Goal: Communication & Community: Answer question/provide support

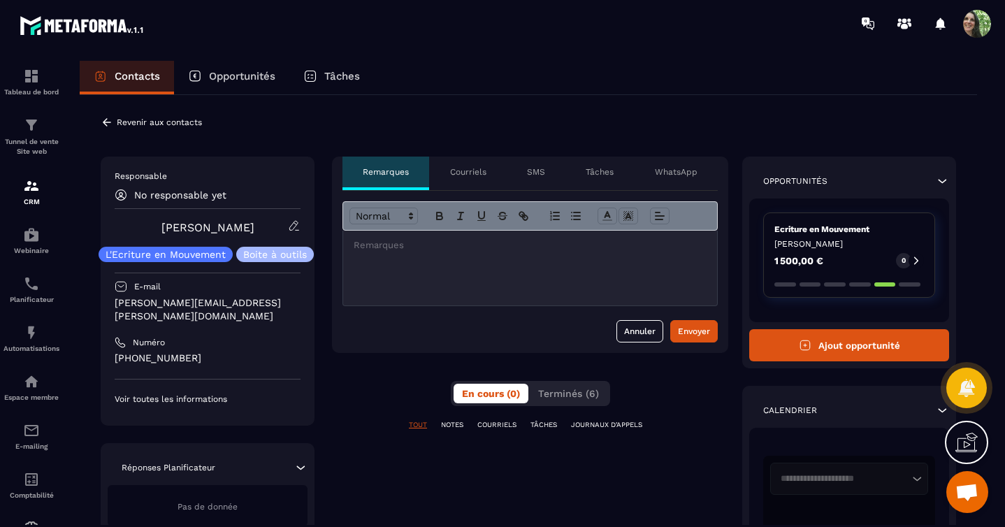
click at [463, 177] on p "Courriels" at bounding box center [468, 171] width 36 height 11
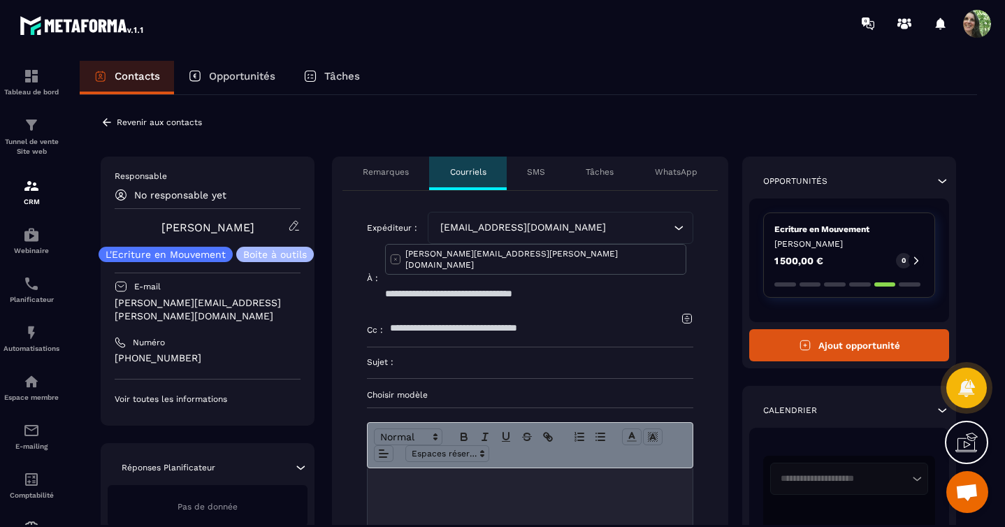
click at [425, 347] on input at bounding box center [543, 362] width 300 height 31
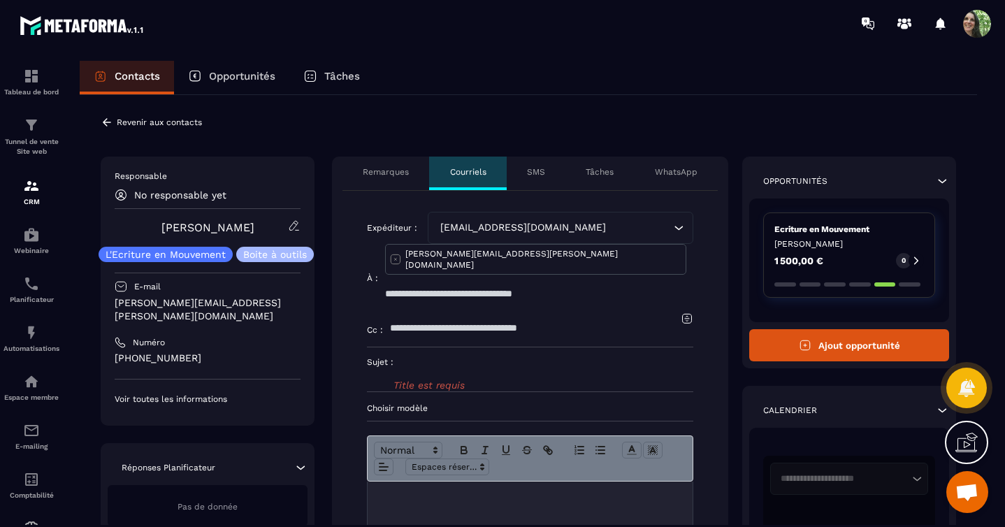
click at [399, 490] on p at bounding box center [530, 496] width 304 height 13
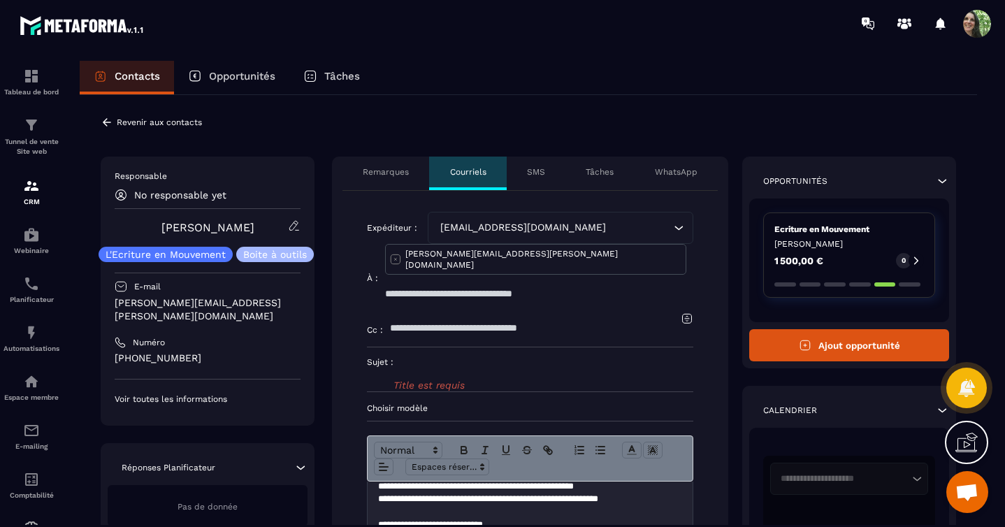
click at [389, 349] on div "Sujet : Title est requis" at bounding box center [530, 369] width 326 height 44
click at [385, 347] on div "Sujet : Title est requis" at bounding box center [530, 369] width 326 height 44
click at [411, 347] on input at bounding box center [543, 362] width 300 height 31
paste input "**********"
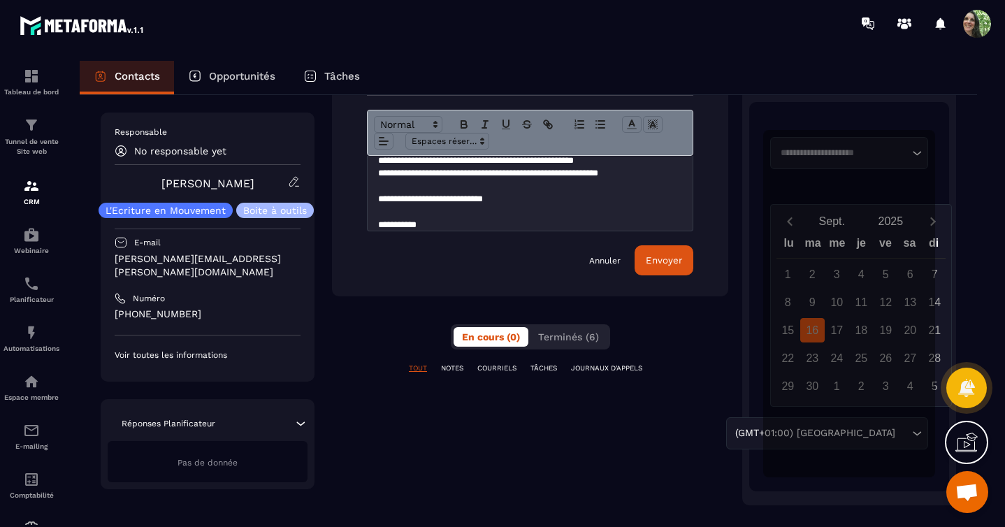
scroll to position [348, 0]
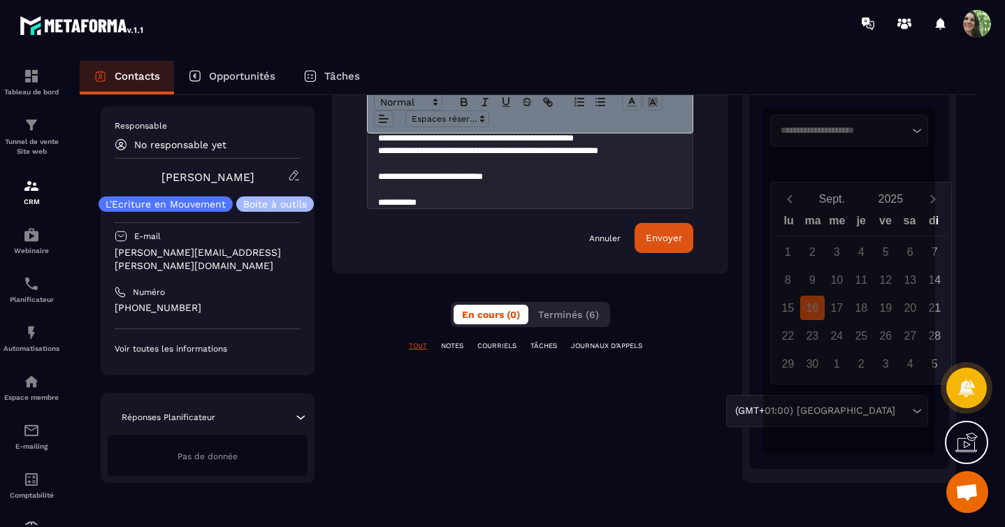
type input "**********"
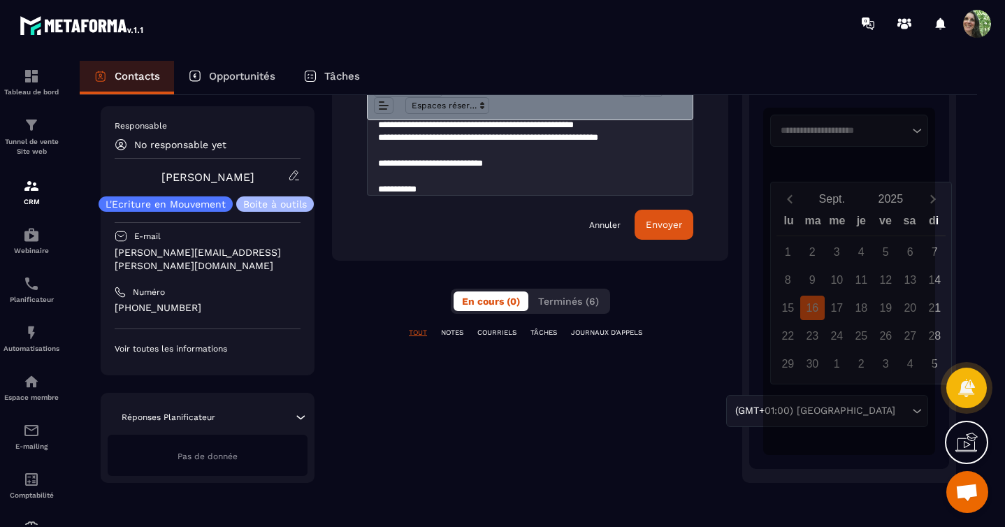
scroll to position [335, 0]
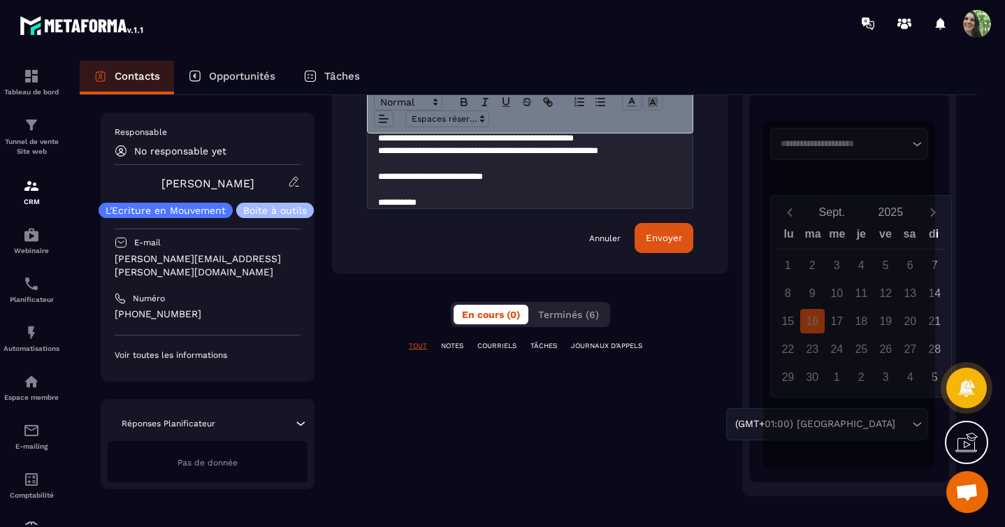
click at [650, 223] on button "Envoyer" at bounding box center [663, 238] width 59 height 30
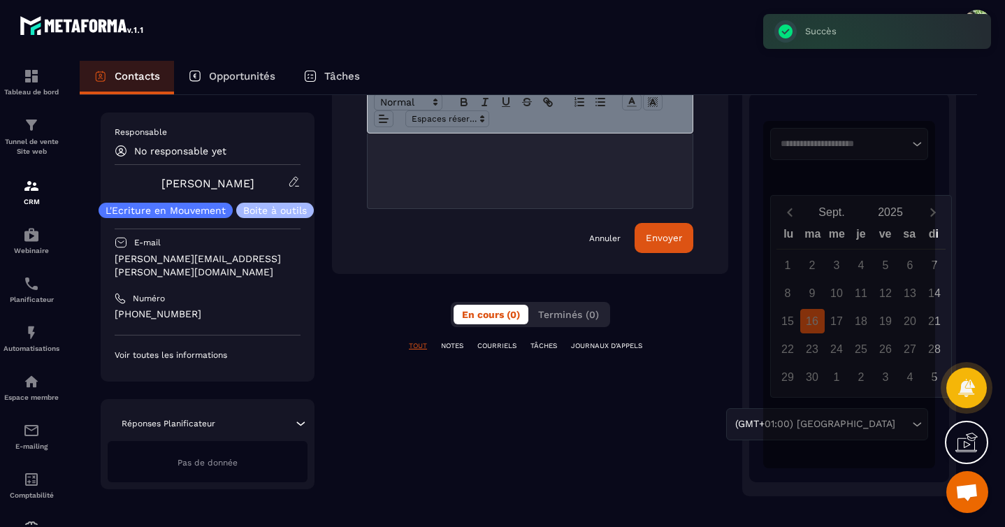
scroll to position [186, 0]
